Goal: Information Seeking & Learning: Find specific fact

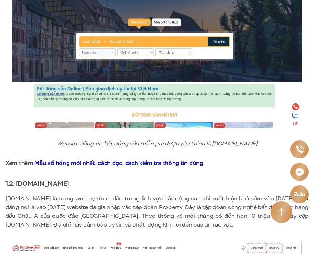
scroll to position [455, 0]
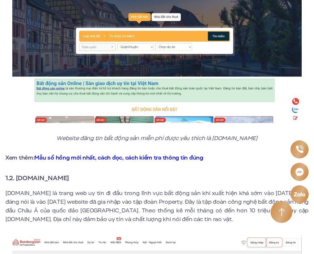
drag, startPoint x: 16, startPoint y: 179, endPoint x: 104, endPoint y: 180, distance: 87.7
click at [104, 180] on h3 "1.2. [DOMAIN_NAME]" at bounding box center [157, 178] width 304 height 10
copy strong "[DOMAIN_NAME]"
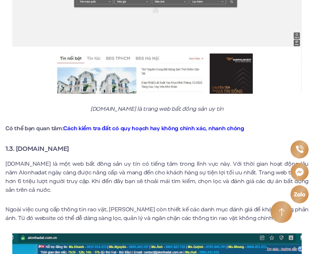
scroll to position [734, 0]
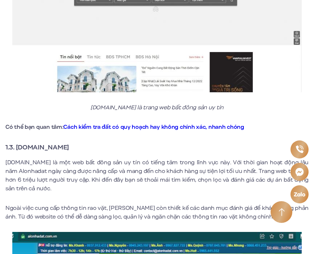
drag, startPoint x: 17, startPoint y: 148, endPoint x: 100, endPoint y: 149, distance: 83.3
click at [100, 149] on h3 "1.3. [DOMAIN_NAME]" at bounding box center [157, 147] width 304 height 10
copy strong "[DOMAIN_NAME]"
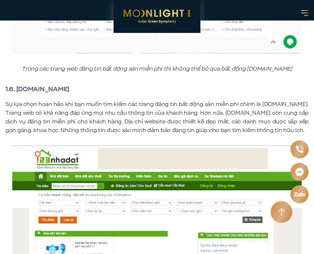
scroll to position [1560, 0]
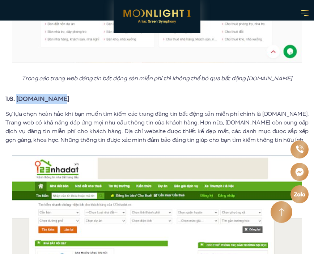
drag, startPoint x: 17, startPoint y: 99, endPoint x: 82, endPoint y: 100, distance: 64.5
click at [82, 100] on h3 "1.6. [DOMAIN_NAME]" at bounding box center [157, 99] width 304 height 10
copy strong "[DOMAIN_NAME]"
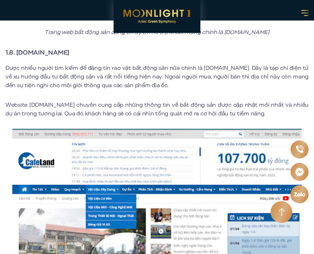
scroll to position [2103, 0]
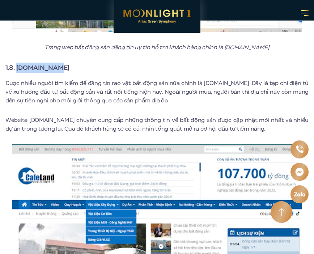
drag, startPoint x: 17, startPoint y: 58, endPoint x: 60, endPoint y: 58, distance: 43.1
click at [60, 63] on h3 "1.8. [DOMAIN_NAME]" at bounding box center [157, 68] width 304 height 10
copy strong "[DOMAIN_NAME]"
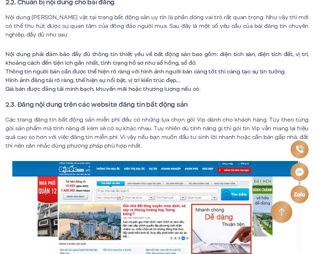
scroll to position [3226, 0]
